Goal: Complete application form

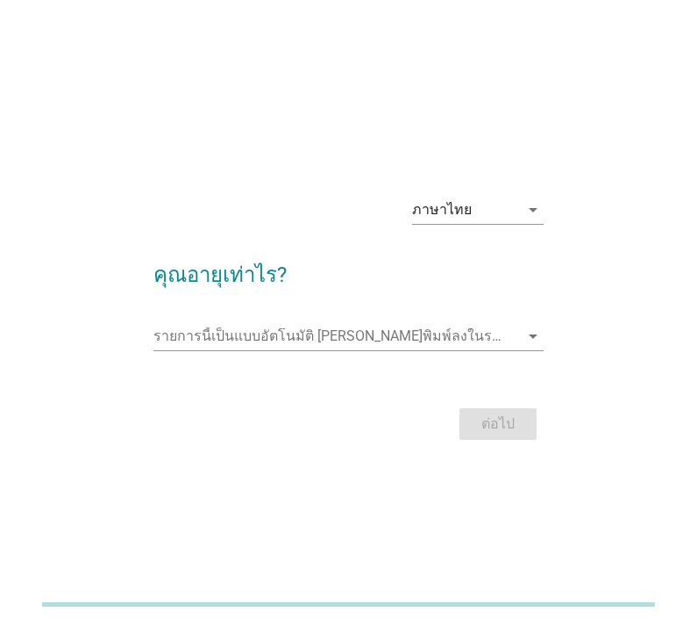
click at [454, 350] on input "รายการนี้เป็นแบบอัตโนมัติ คุณสามารถพิมพ์ลงในรายการนี้" at bounding box center [337, 336] width 366 height 28
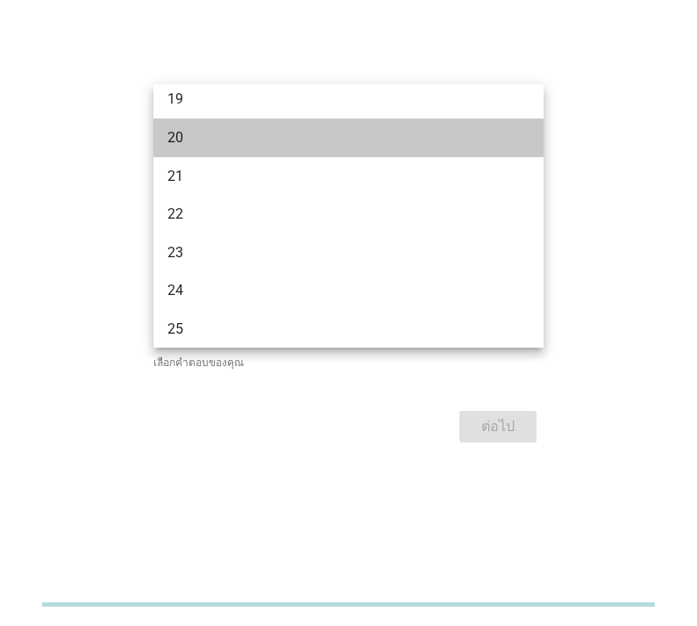
scroll to position [50, 0]
click at [313, 129] on div "20" at bounding box center [334, 136] width 332 height 21
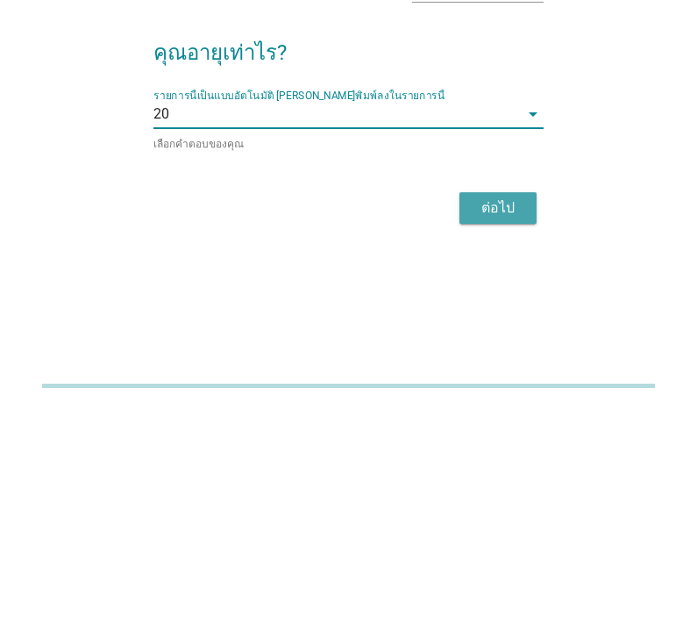
click at [504, 416] on div "ต่อไป" at bounding box center [498, 426] width 49 height 21
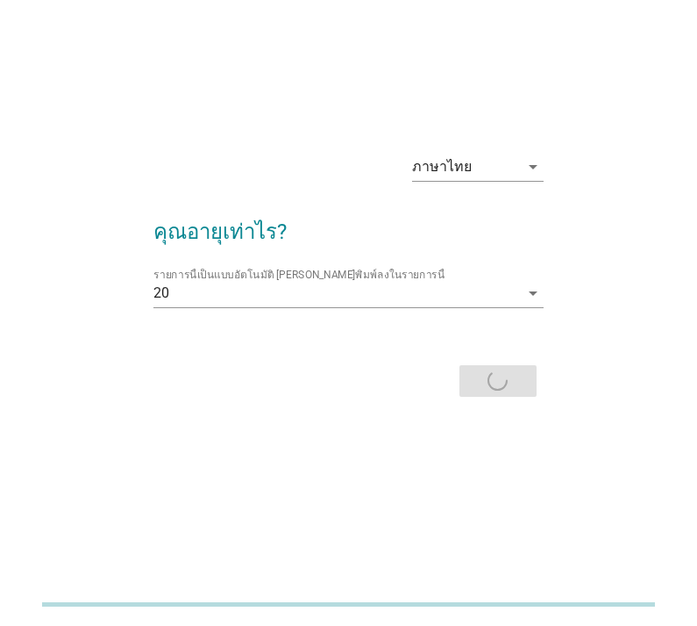
scroll to position [0, 0]
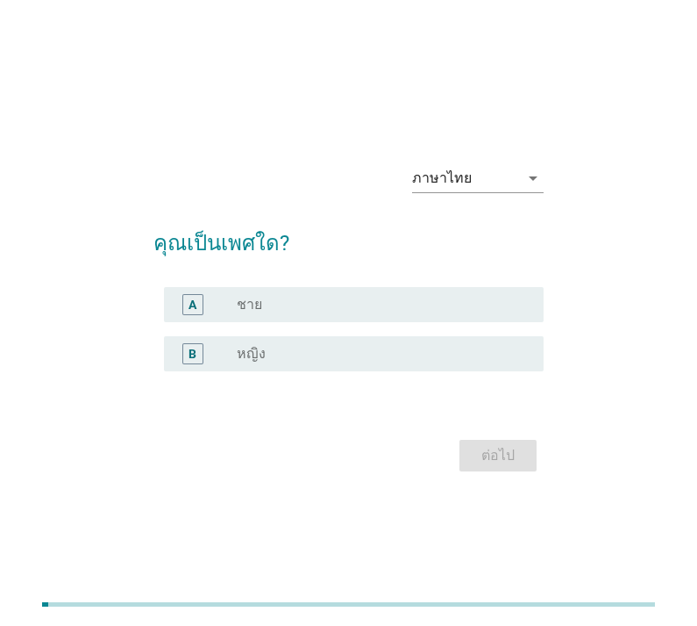
click at [495, 364] on div "radio_button_unchecked หญิง" at bounding box center [383, 353] width 293 height 21
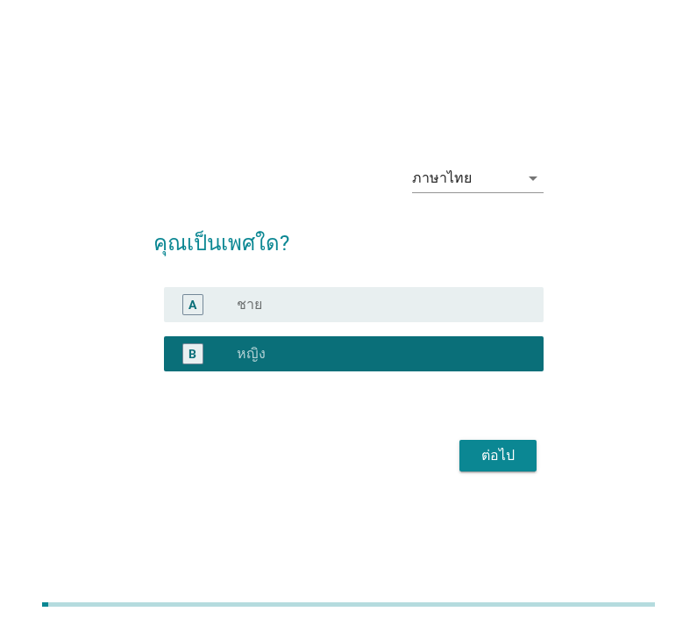
click at [535, 471] on button "ต่อไป" at bounding box center [498, 456] width 77 height 32
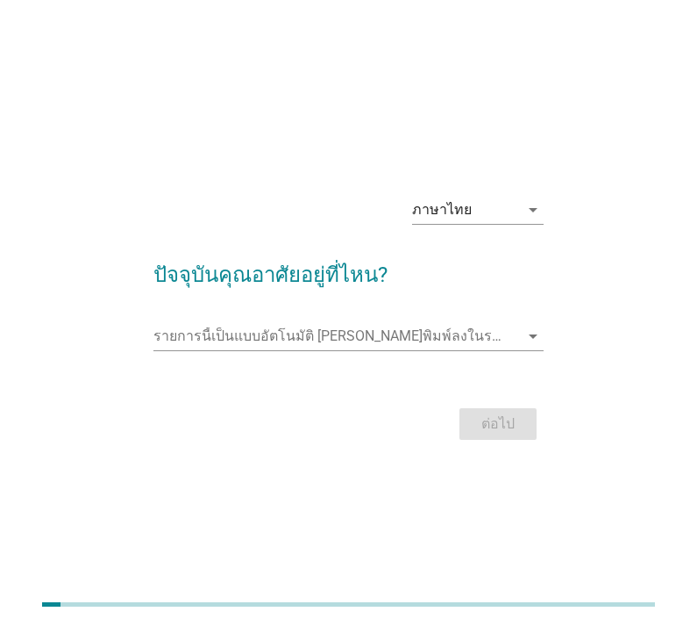
click at [457, 350] on input "รายการนี้เป็นแบบอัตโนมัติ คุณสามารถพิมพ์ลงในรายการนี้" at bounding box center [337, 336] width 366 height 28
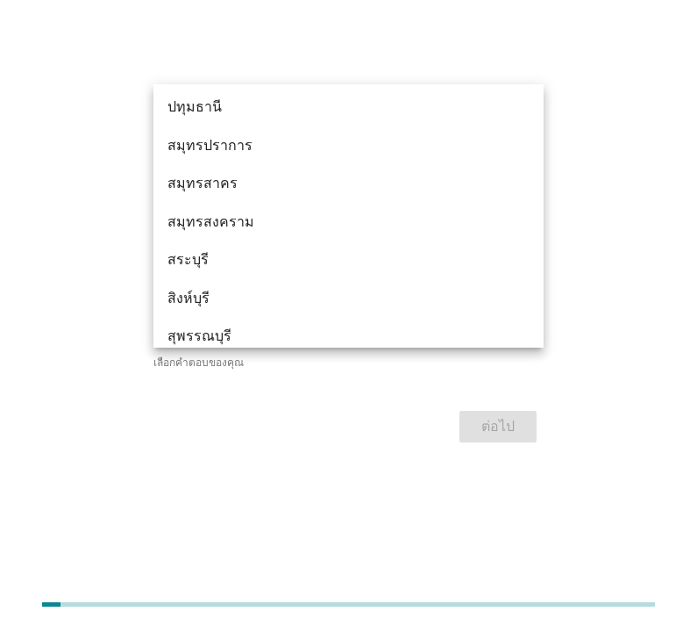
scroll to position [1683, 0]
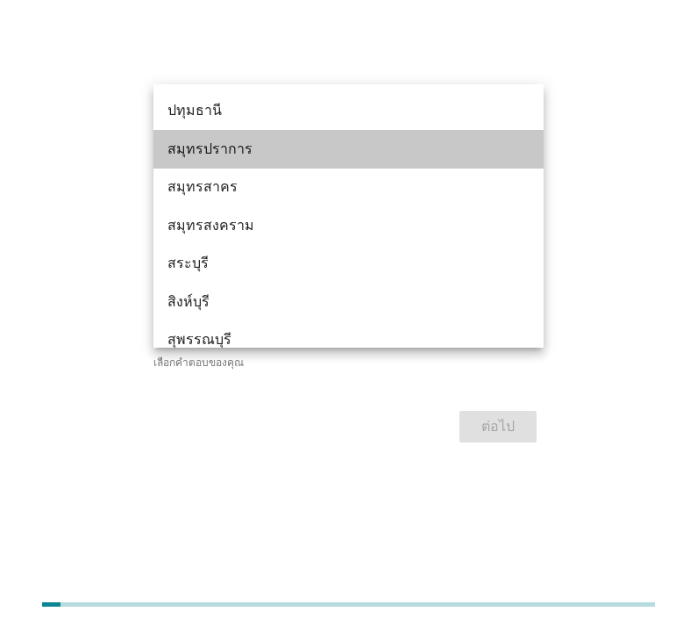
click at [407, 153] on div "สมุทรปราการ" at bounding box center [334, 149] width 332 height 21
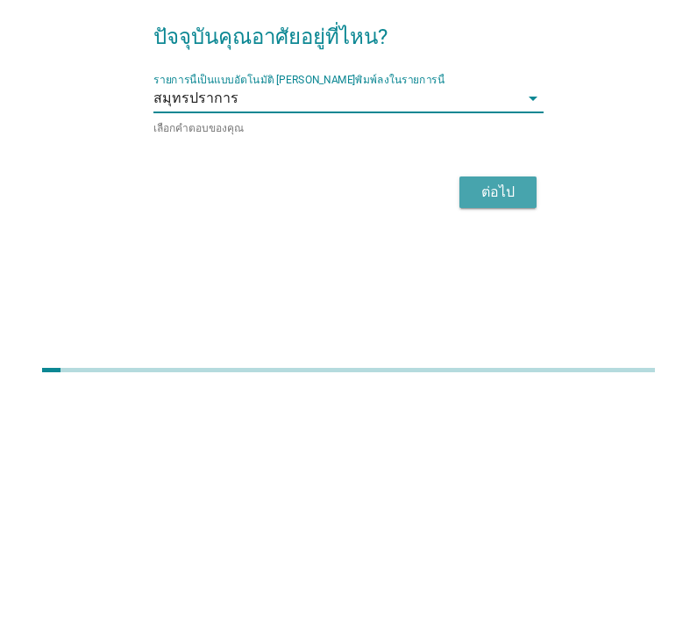
click at [496, 416] on div "ต่อไป" at bounding box center [498, 426] width 49 height 21
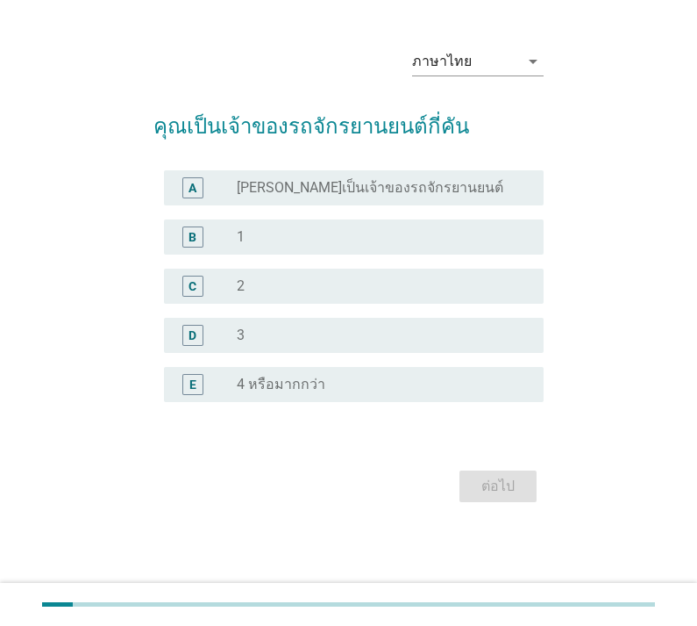
scroll to position [0, 0]
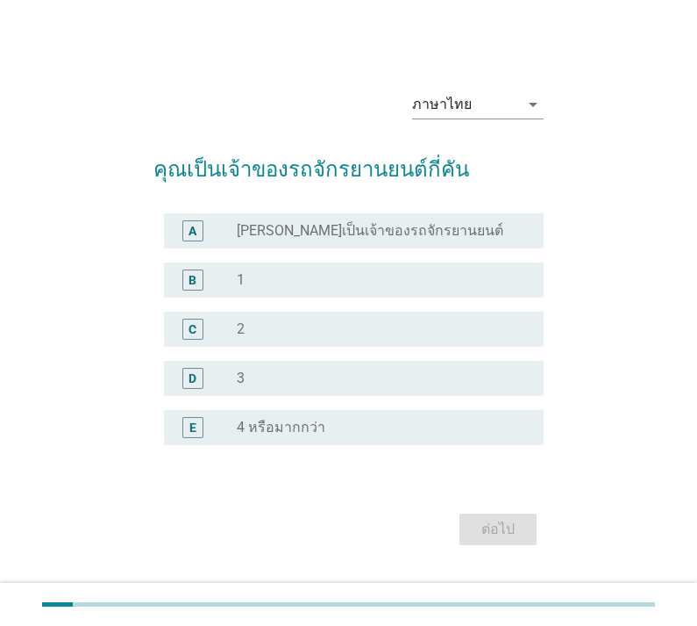
click at [447, 297] on div "B radio_button_unchecked 1" at bounding box center [354, 279] width 380 height 35
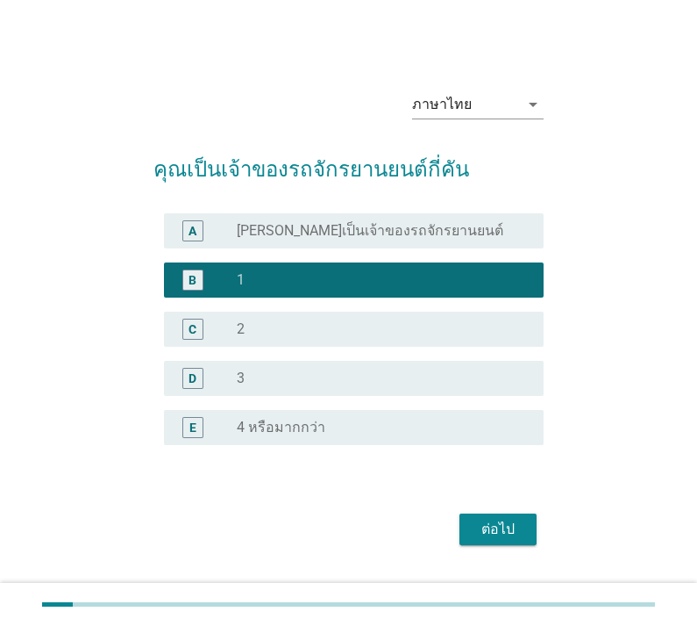
click at [513, 540] on div "ต่อไป" at bounding box center [498, 528] width 49 height 21
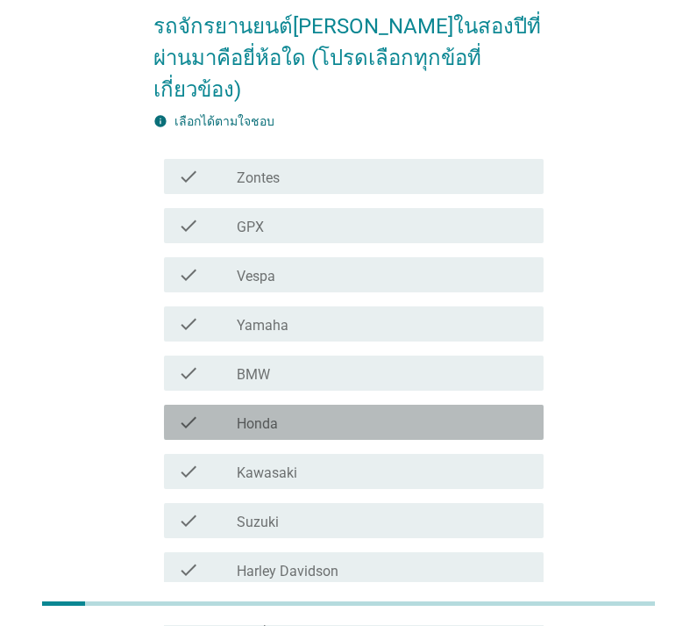
scroll to position [138, 0]
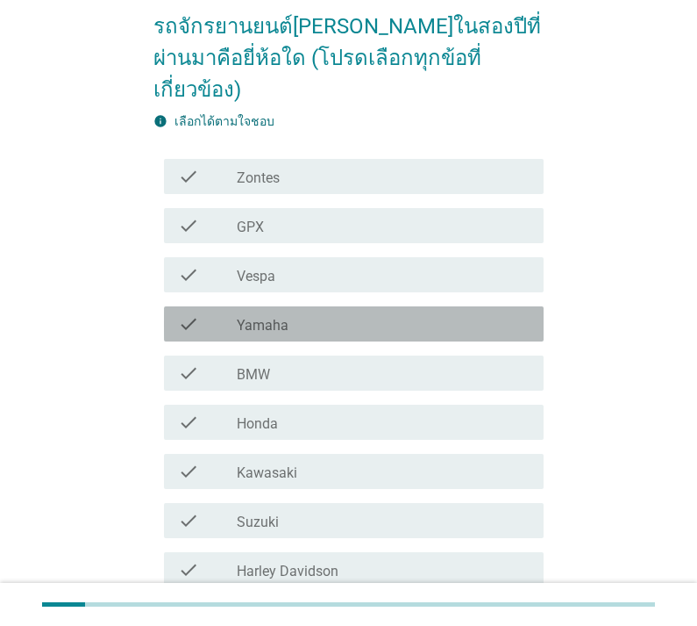
click at [467, 306] on div "check check_box_outline_blank Yamaha" at bounding box center [354, 323] width 380 height 35
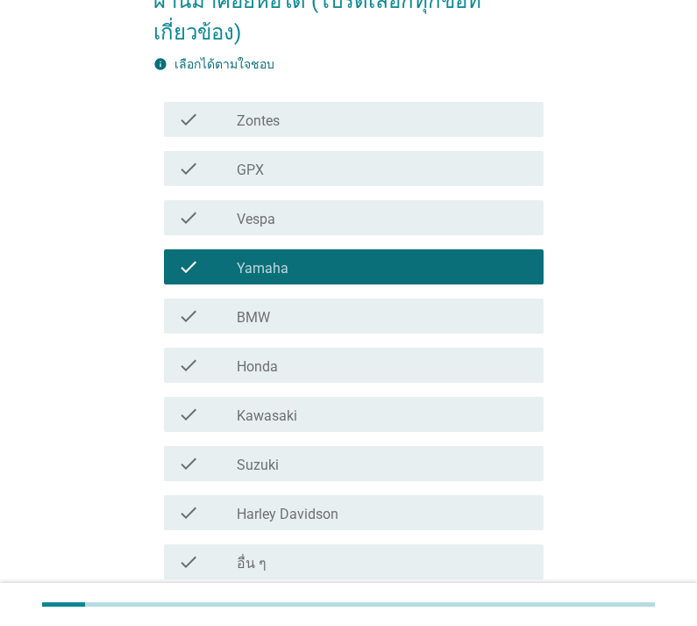
scroll to position [258, 0]
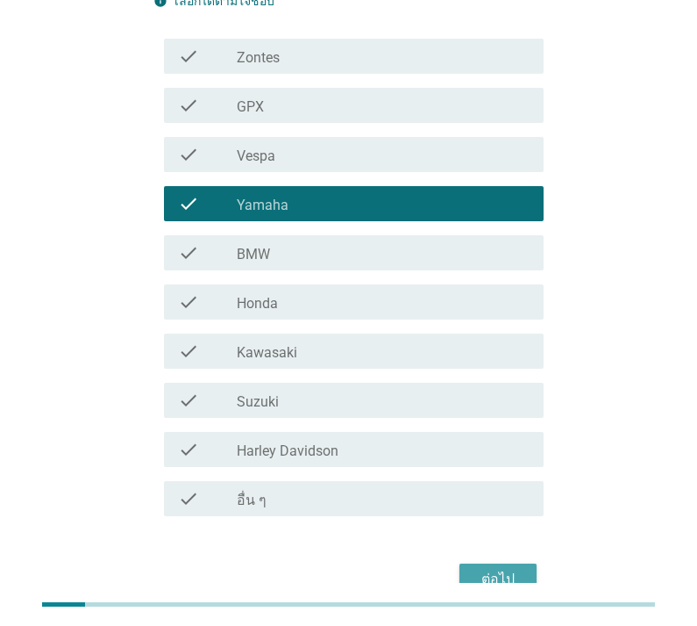
click at [518, 568] on div "ต่อไป" at bounding box center [498, 578] width 49 height 21
